Goal: Find specific page/section: Find specific page/section

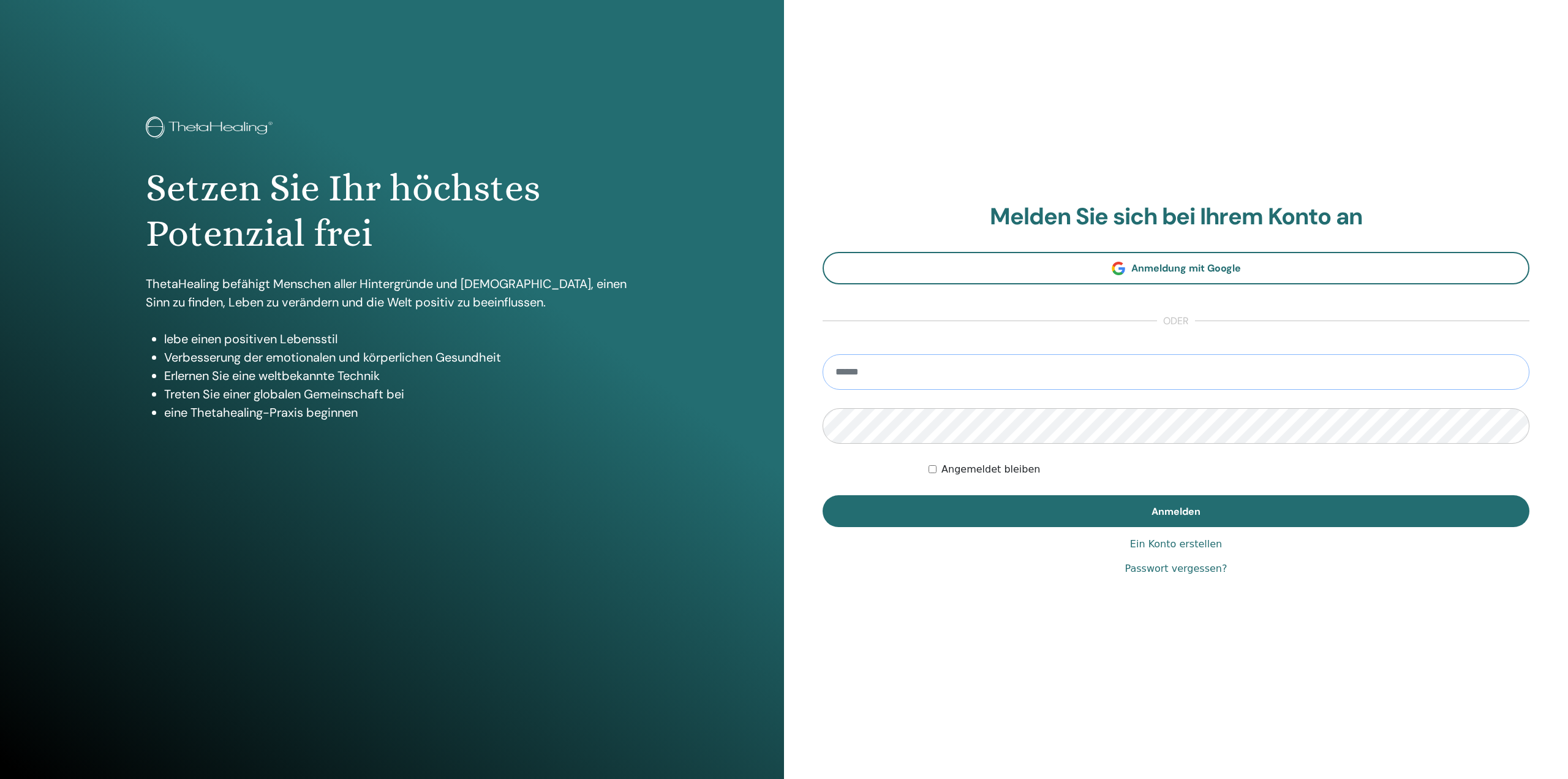
type input "**********"
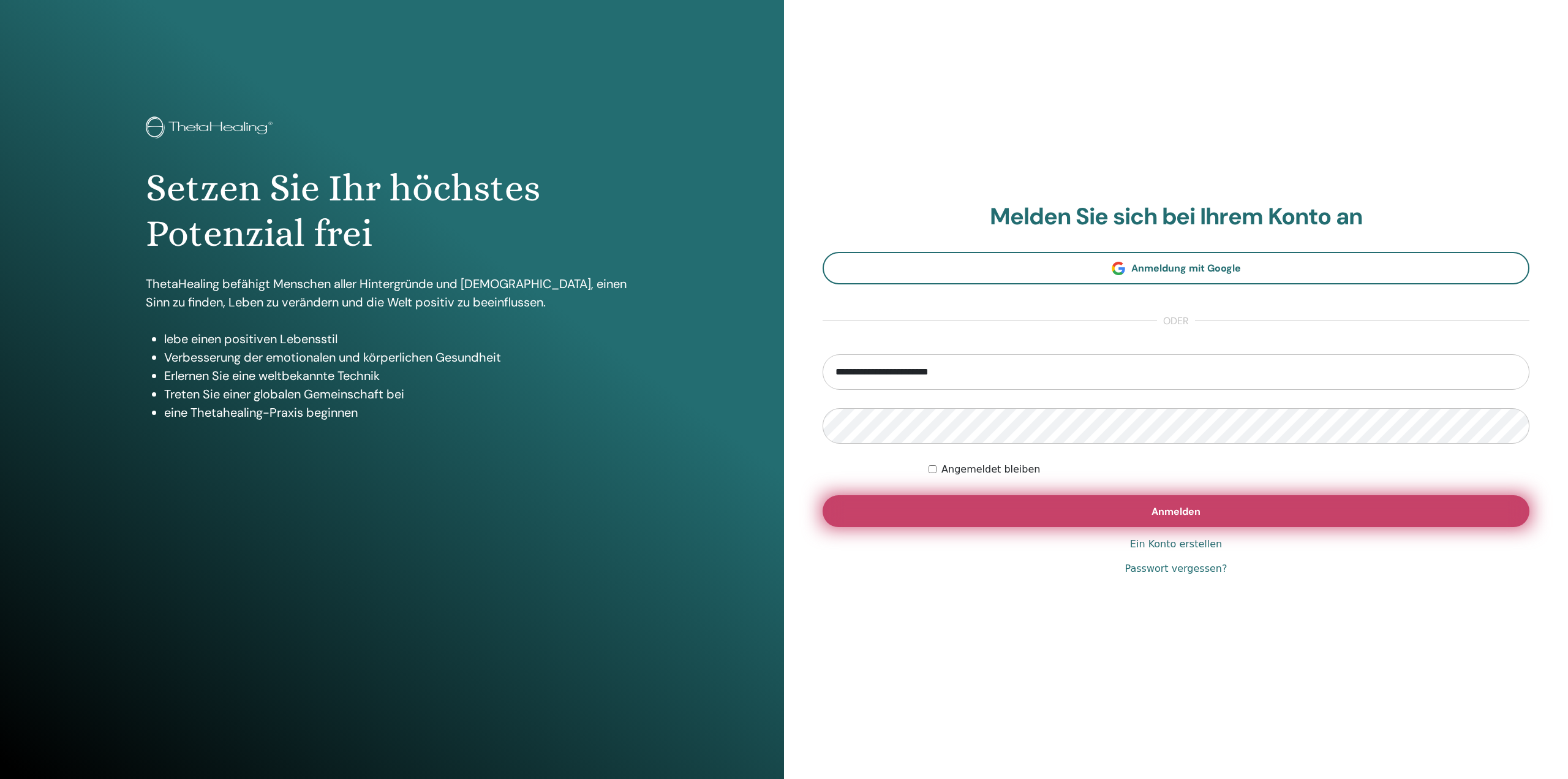
click at [1178, 516] on span "Anmelden" at bounding box center [1176, 511] width 49 height 13
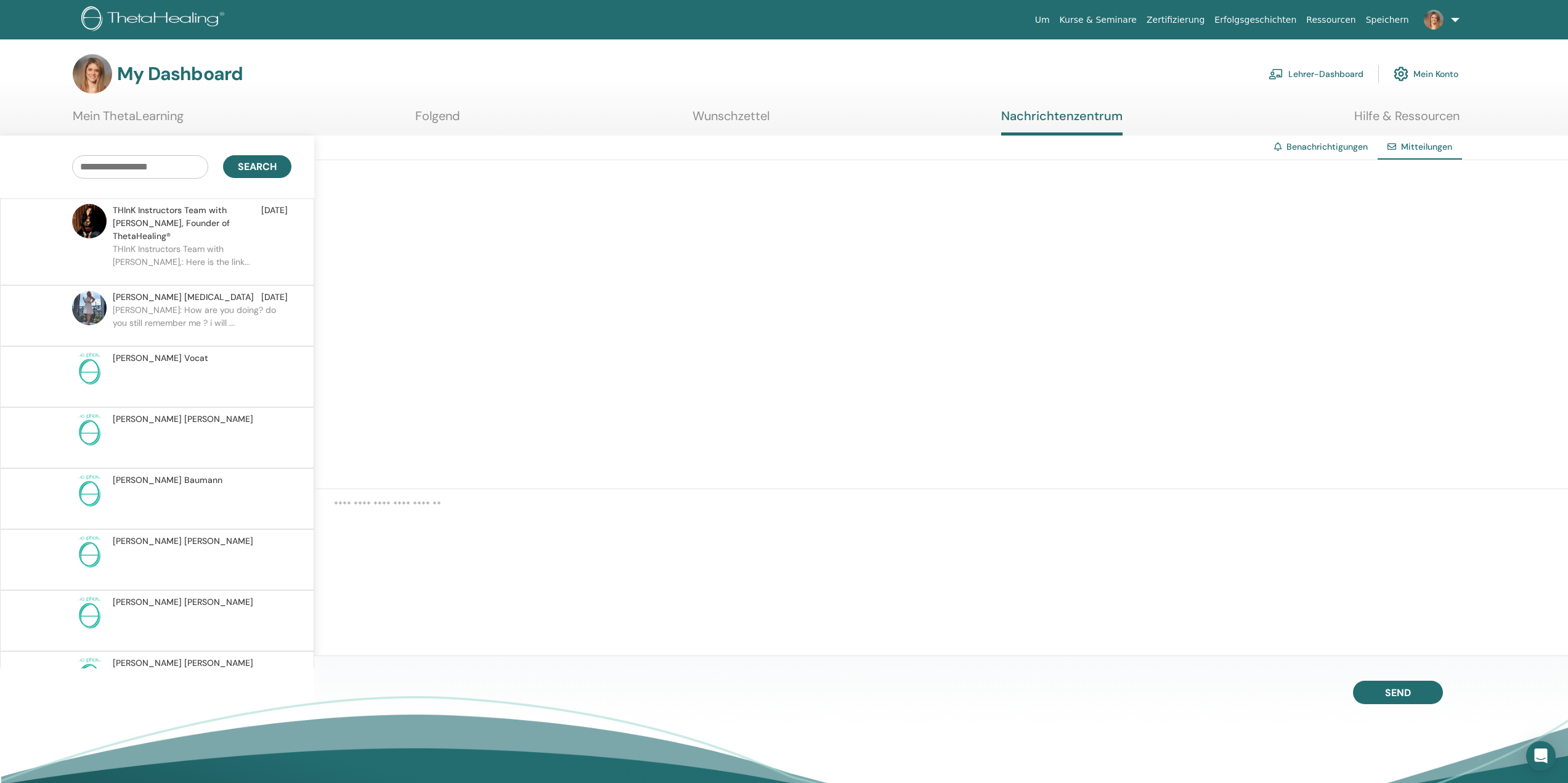
click at [1315, 75] on link "Lehrer-Dashboard" at bounding box center [1316, 74] width 95 height 27
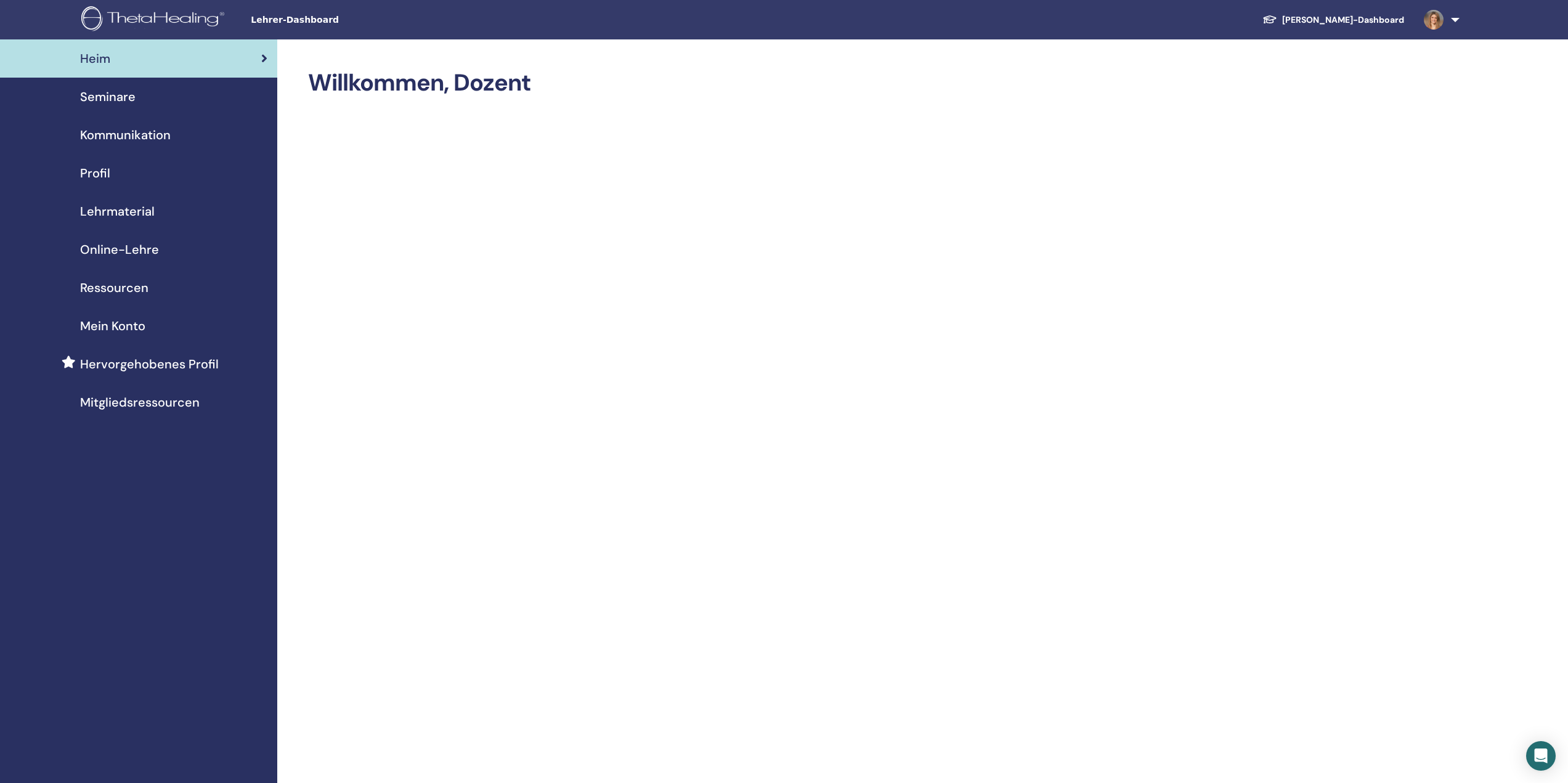
click at [1436, 24] on img at bounding box center [1434, 20] width 20 height 20
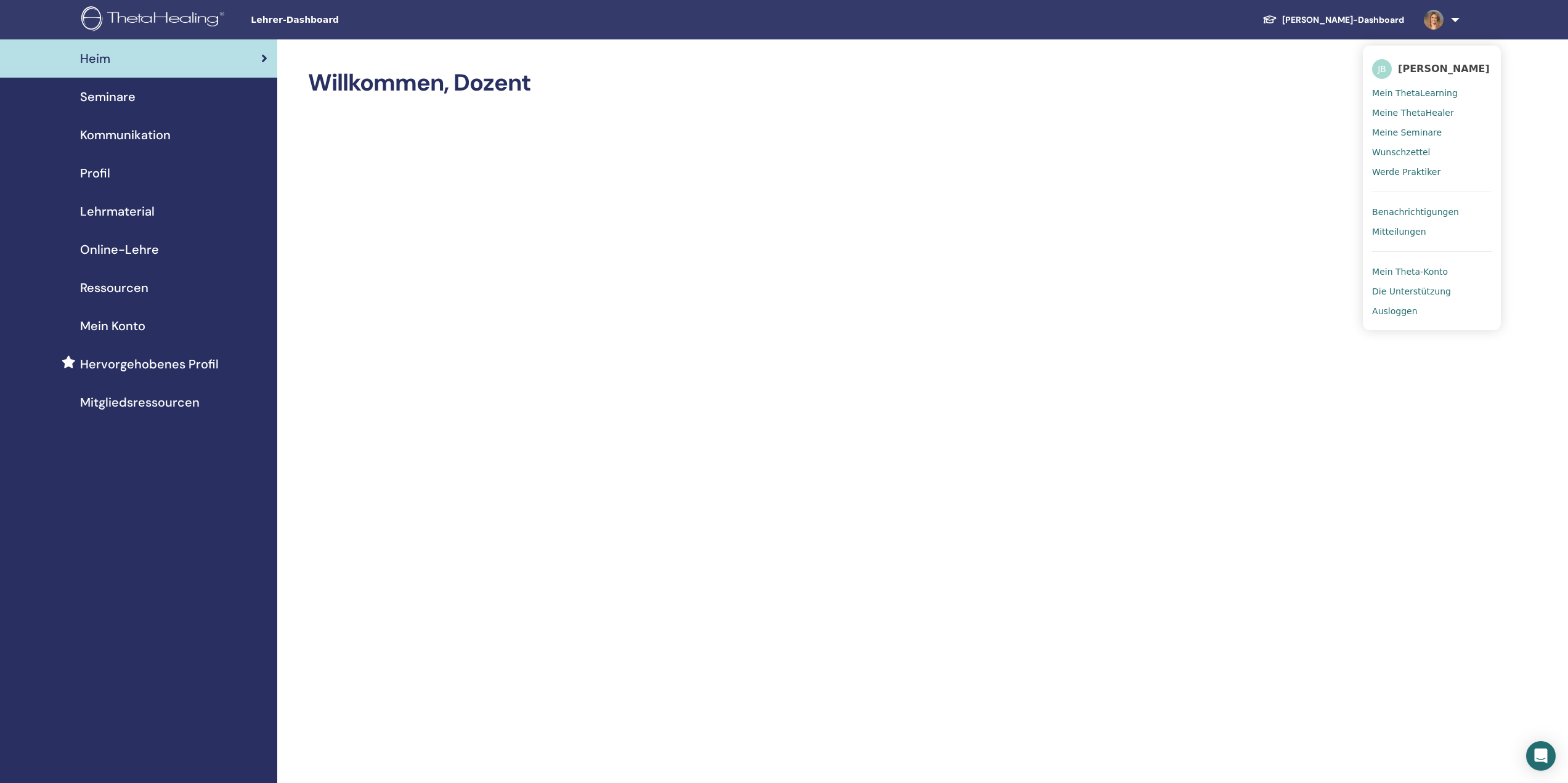
click at [1414, 232] on span "Mitteilungen" at bounding box center [1399, 231] width 54 height 11
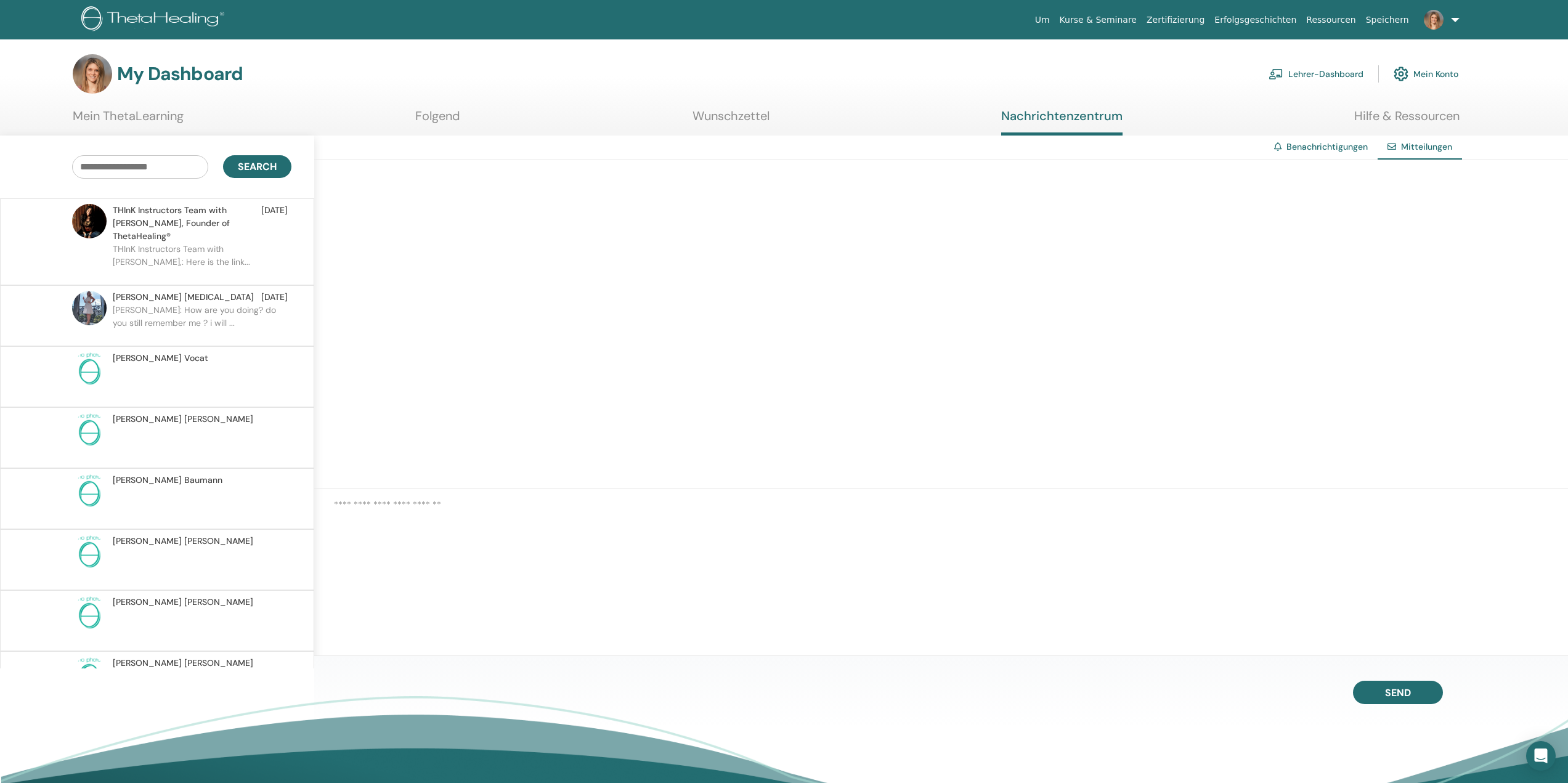
click at [189, 318] on p "[PERSON_NAME]: How are you doing? do you still remember me ? i will ..." at bounding box center [202, 322] width 179 height 37
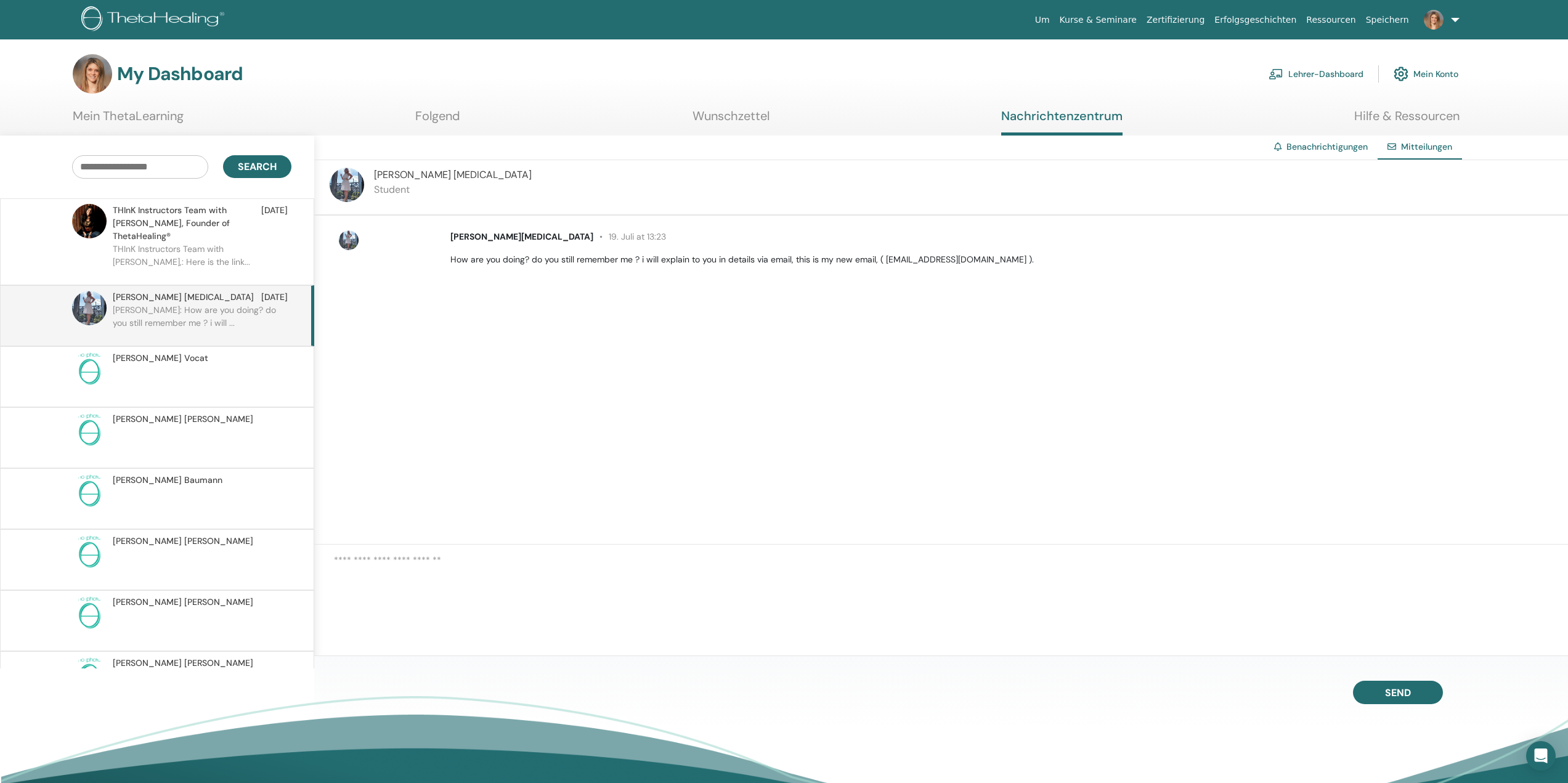
click at [235, 261] on p "THInK Instructors Team with Vianna Stibal,: Here is the link..." at bounding box center [202, 261] width 179 height 37
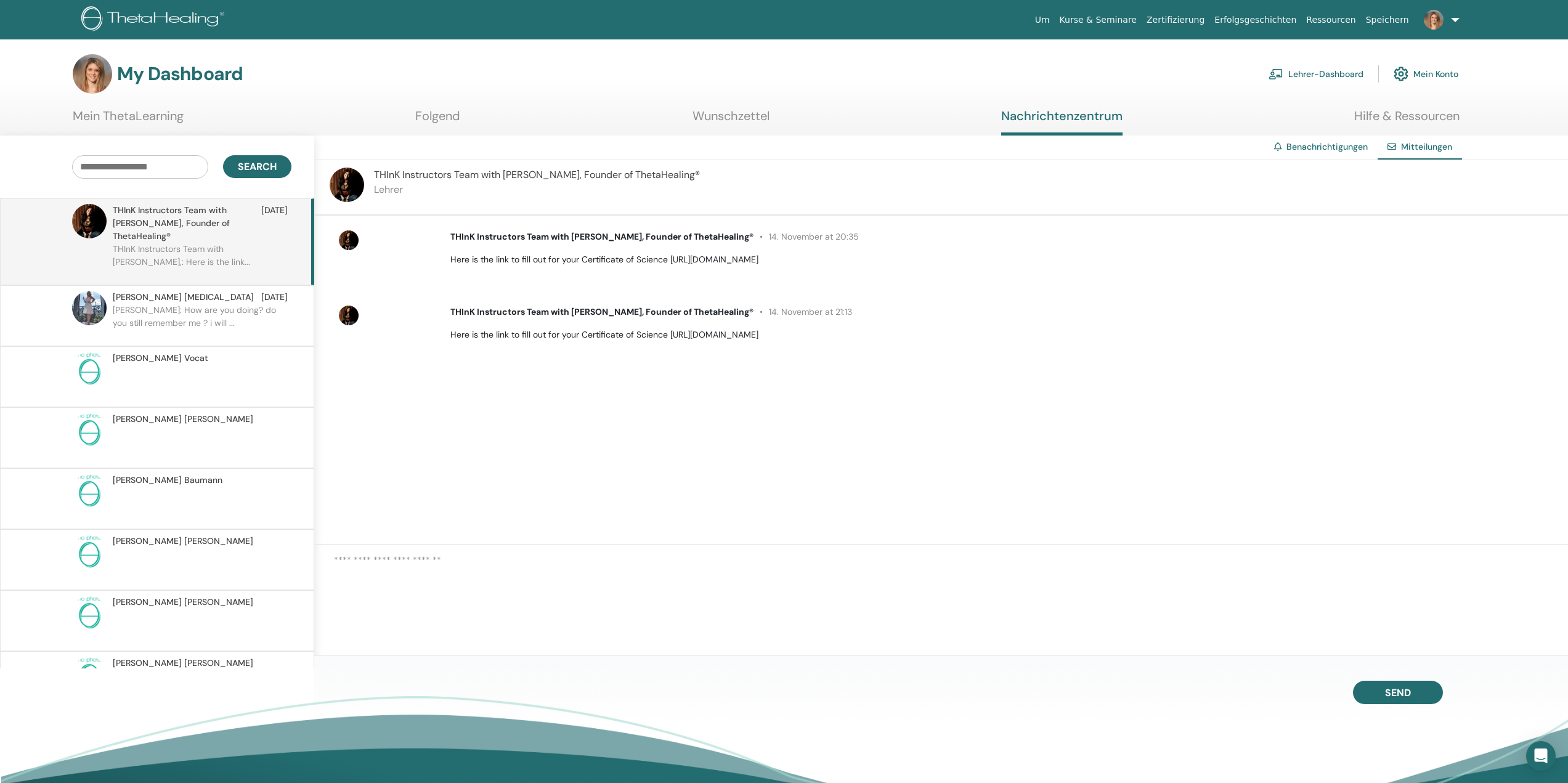
click at [1354, 74] on link "Lehrer-Dashboard" at bounding box center [1316, 74] width 95 height 27
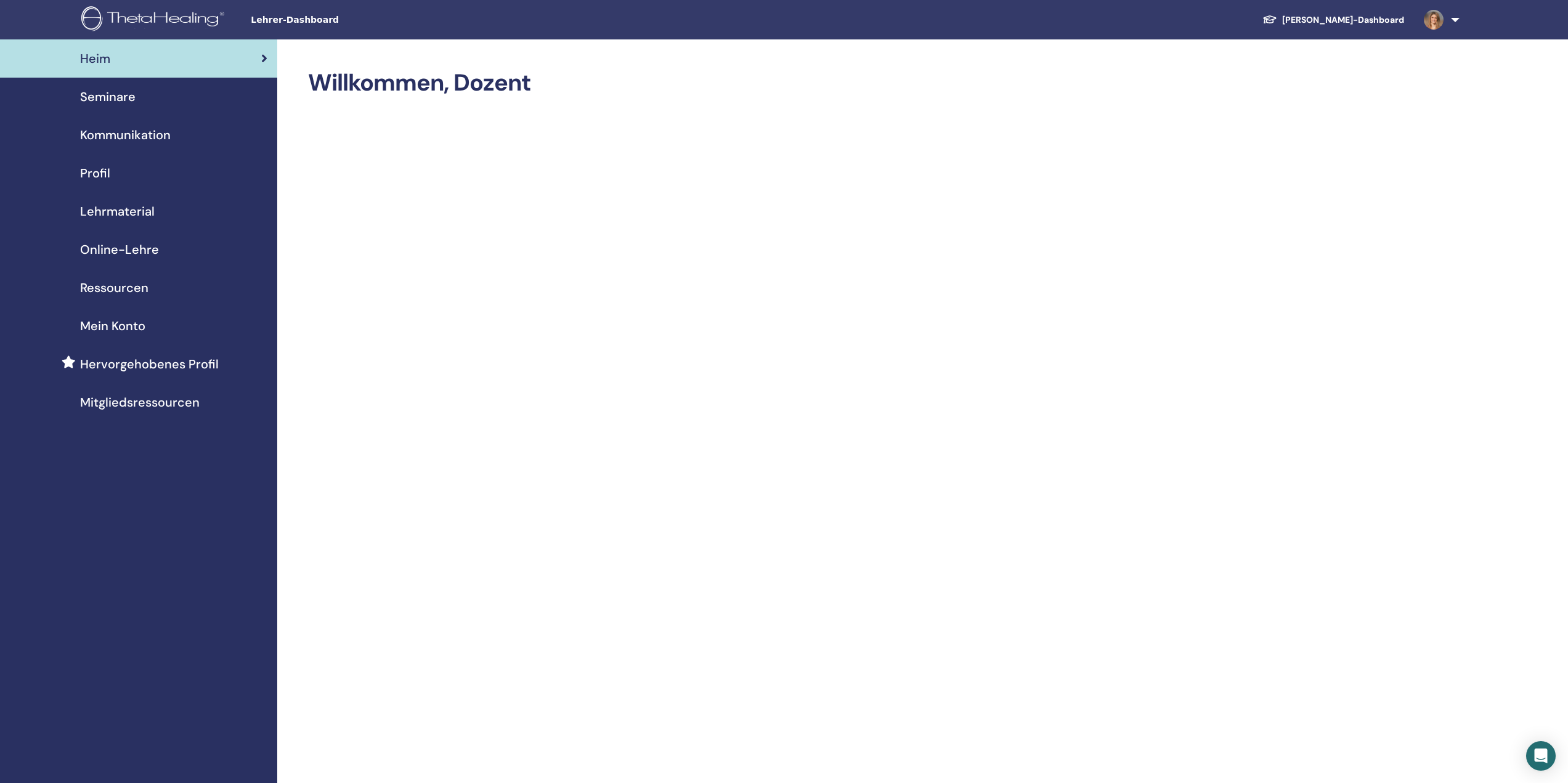
click at [122, 101] on span "Seminare" at bounding box center [107, 97] width 56 height 19
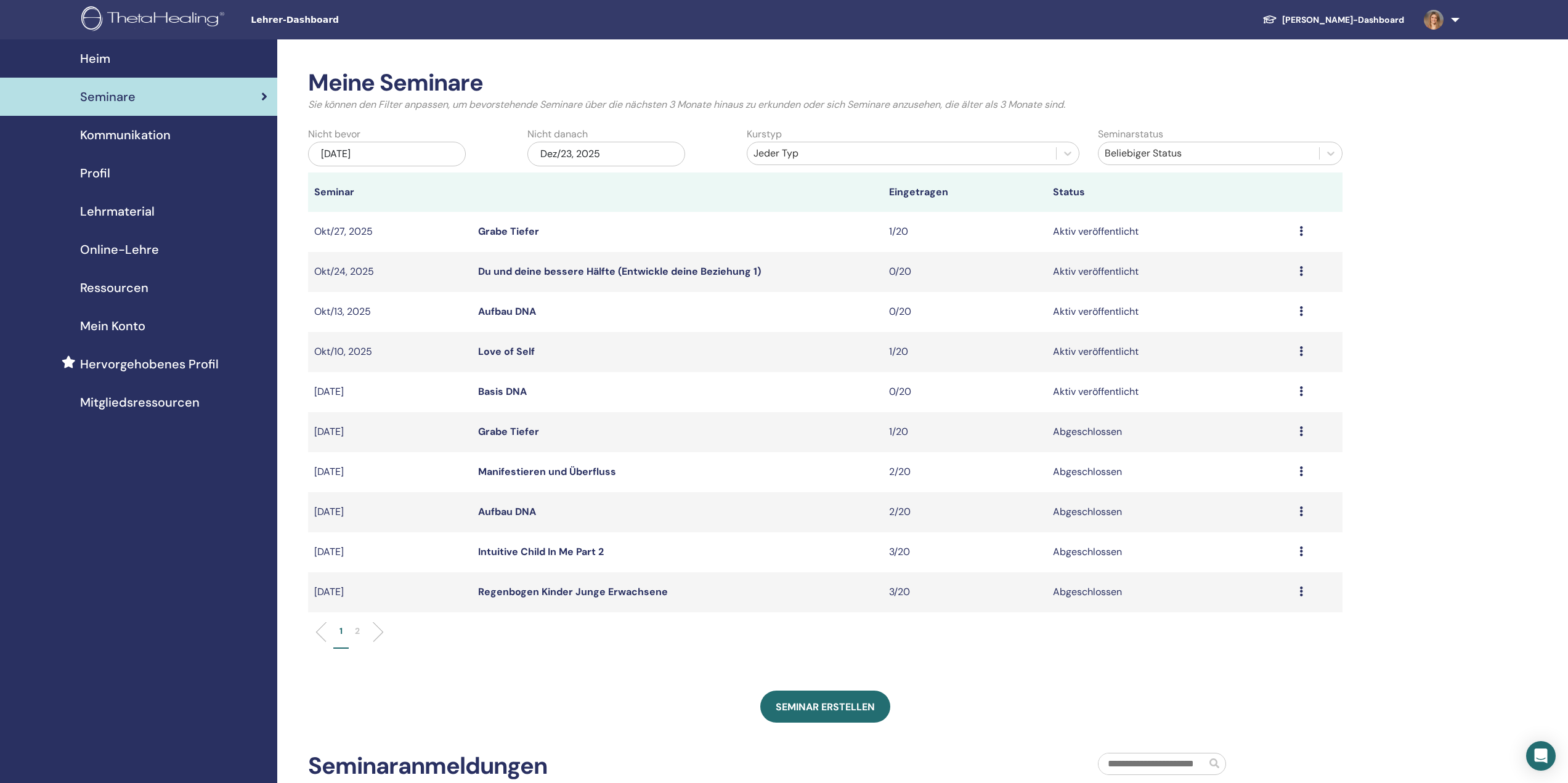
click at [510, 392] on link "Basis DNA" at bounding box center [502, 391] width 49 height 13
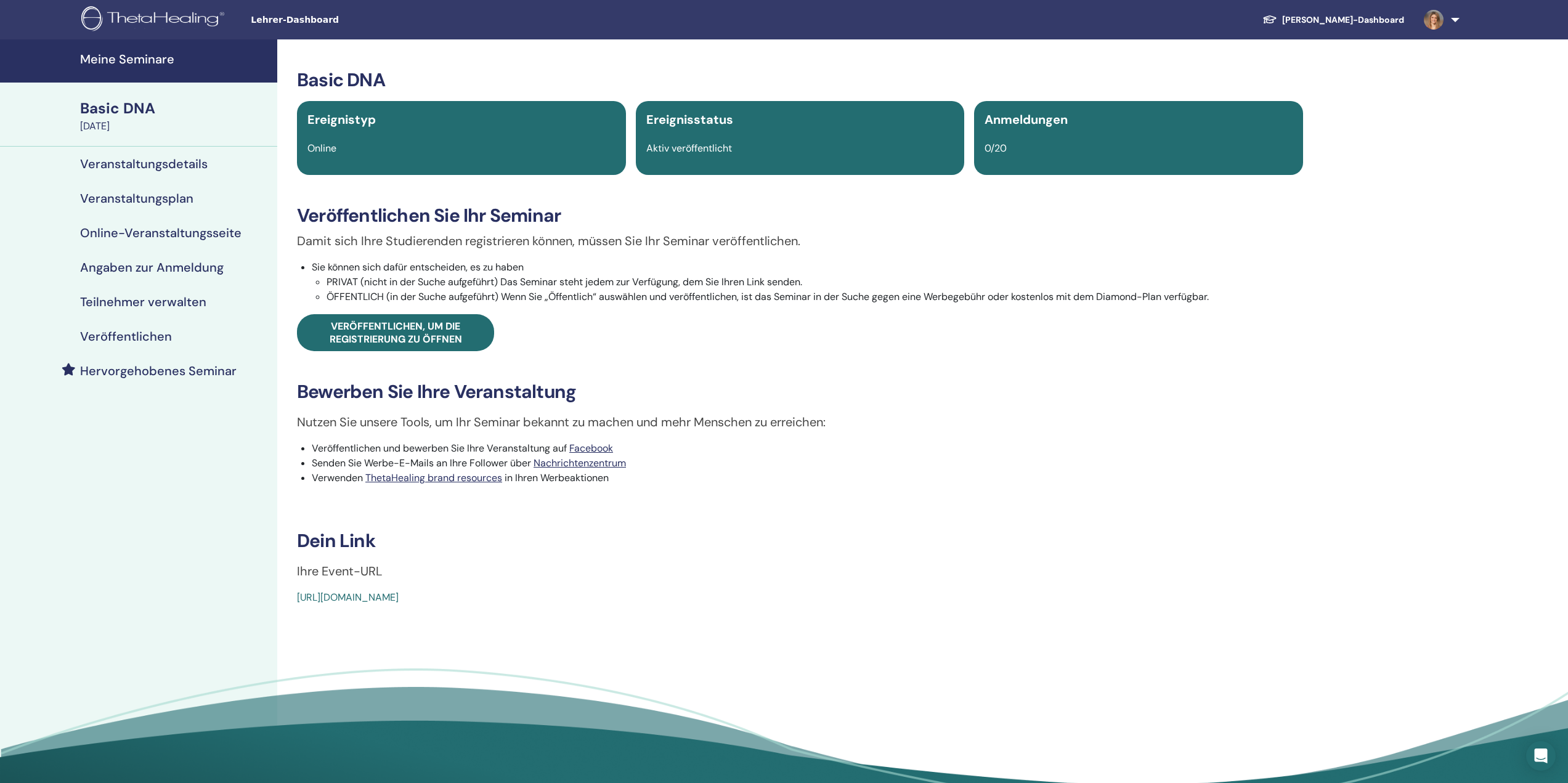
drag, startPoint x: 579, startPoint y: 601, endPoint x: 288, endPoint y: 600, distance: 291.0
click at [288, 600] on div "Basic DNA Ereignistyp Online Ereignisstatus Aktiv veröffentlicht Anmeldungen 0/…" at bounding box center [800, 337] width 1031 height 536
copy link "[URL][DOMAIN_NAME]"
